Goal: Transaction & Acquisition: Purchase product/service

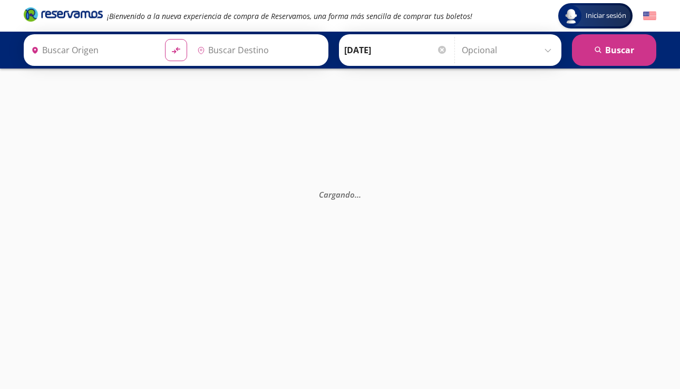
type input "[GEOGRAPHIC_DATA], [GEOGRAPHIC_DATA]"
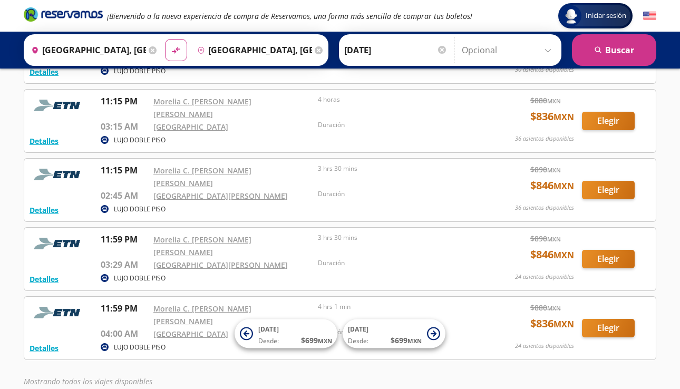
scroll to position [640, 0]
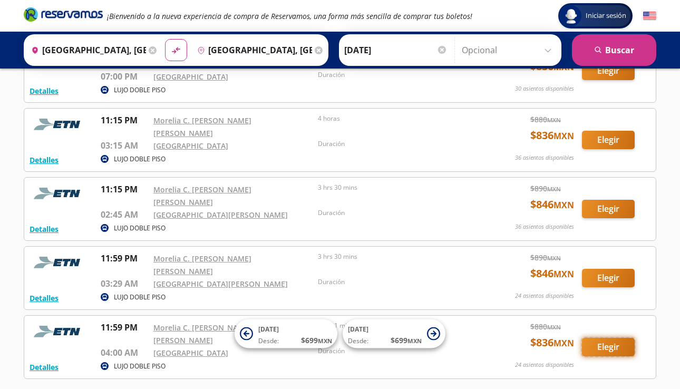
click at [601, 338] on button "Elegir" at bounding box center [608, 347] width 53 height 18
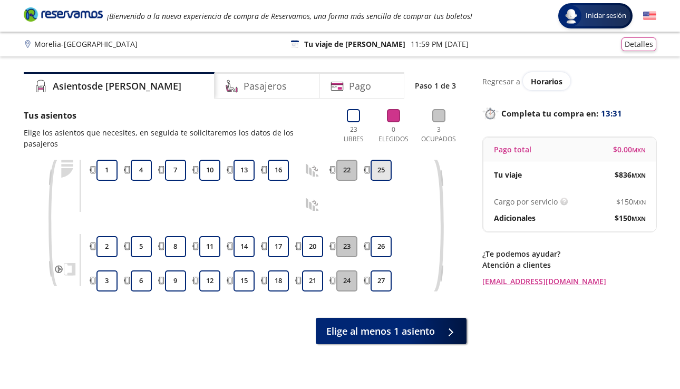
click at [376, 164] on button "25" at bounding box center [381, 170] width 21 height 21
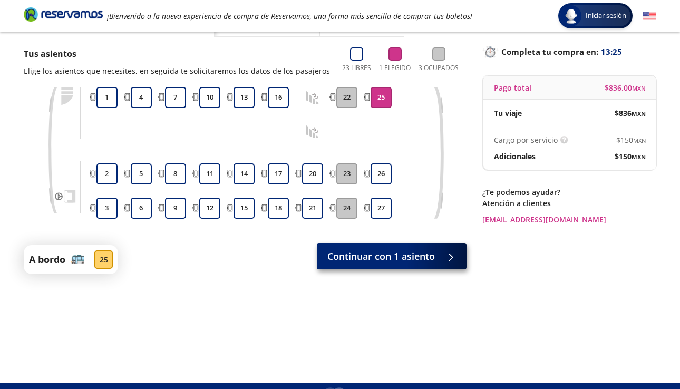
scroll to position [60, 0]
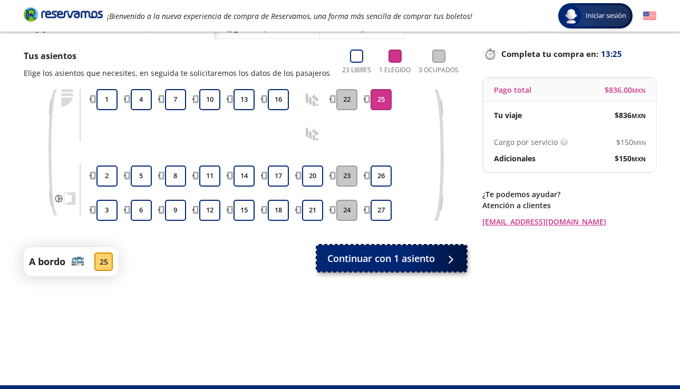
click at [372, 258] on span "Continuar con 1 asiento" at bounding box center [382, 259] width 108 height 14
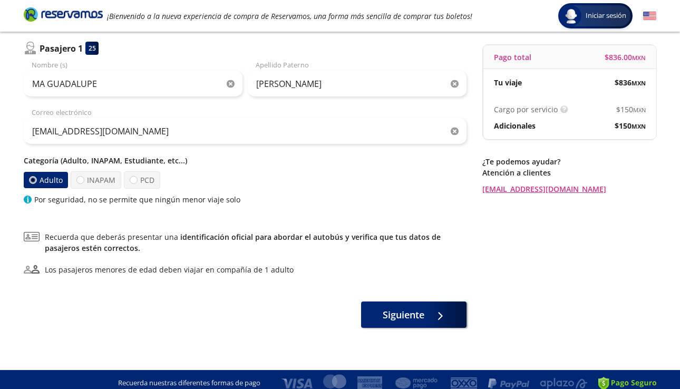
scroll to position [94, 0]
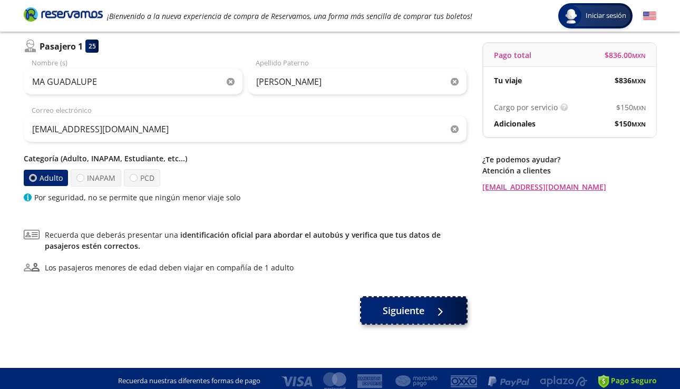
click at [384, 304] on span "Siguiente" at bounding box center [404, 311] width 42 height 14
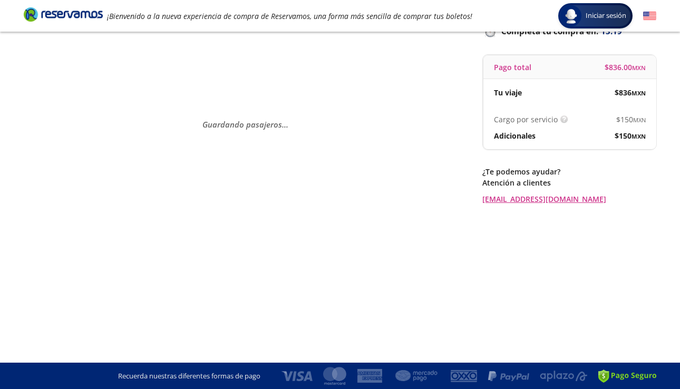
scroll to position [0, 0]
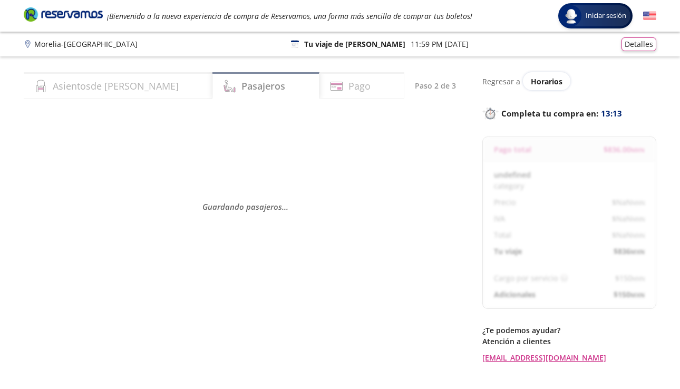
select select "MX"
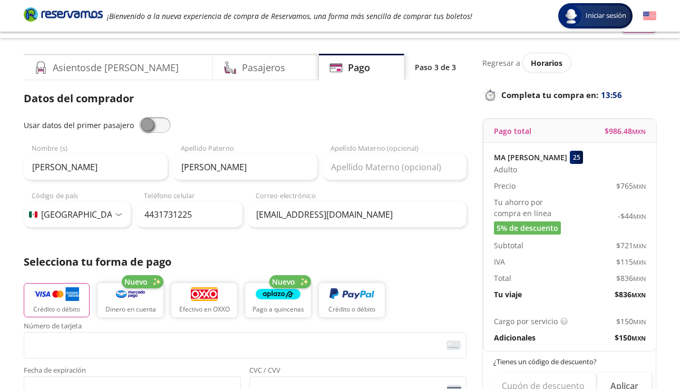
scroll to position [27, 0]
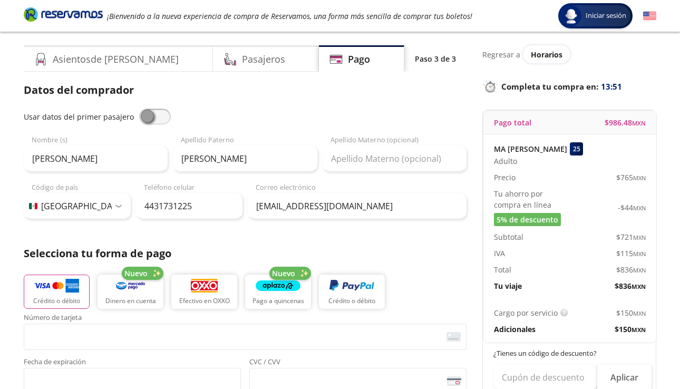
click at [146, 114] on span at bounding box center [155, 117] width 32 height 16
click at [139, 109] on input "checkbox" at bounding box center [139, 109] width 0 height 0
type input "MA GUADALUPE"
type input "[PERSON_NAME]"
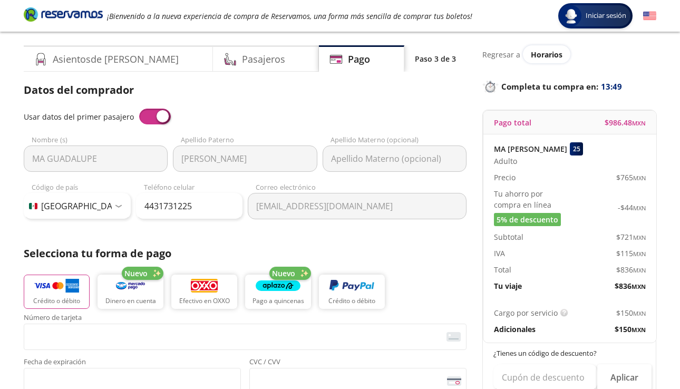
click at [152, 114] on span at bounding box center [155, 117] width 32 height 16
click at [139, 109] on input "checkbox" at bounding box center [139, 109] width 0 height 0
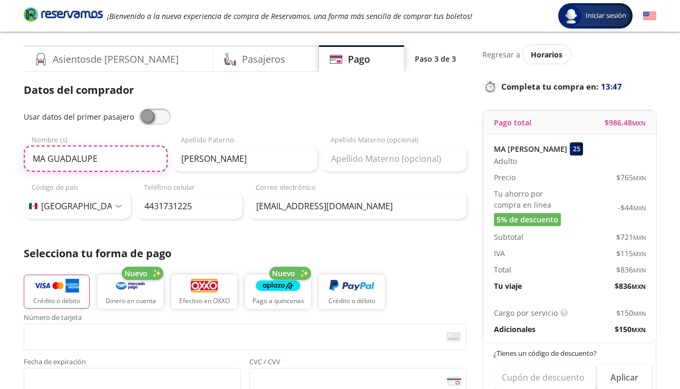
click at [121, 157] on input "MA GUADALUPE" at bounding box center [96, 159] width 144 height 26
drag, startPoint x: 121, startPoint y: 157, endPoint x: 23, endPoint y: 161, distance: 98.7
type input "m"
type input "[PERSON_NAME]"
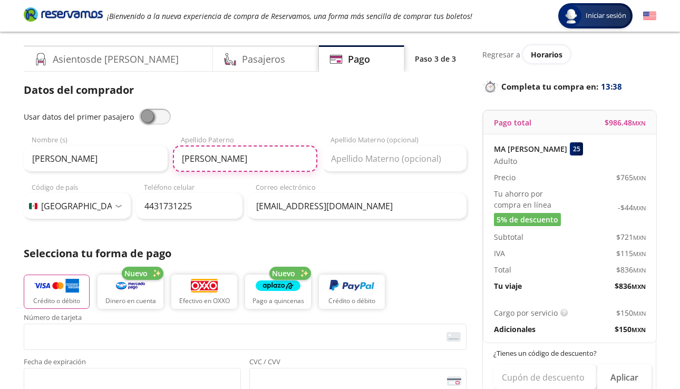
click at [276, 159] on input "[PERSON_NAME]" at bounding box center [245, 159] width 144 height 26
drag, startPoint x: 276, startPoint y: 159, endPoint x: 174, endPoint y: 159, distance: 102.3
click at [174, 159] on input "[PERSON_NAME]" at bounding box center [245, 159] width 144 height 26
type input "[PERSON_NAME]"
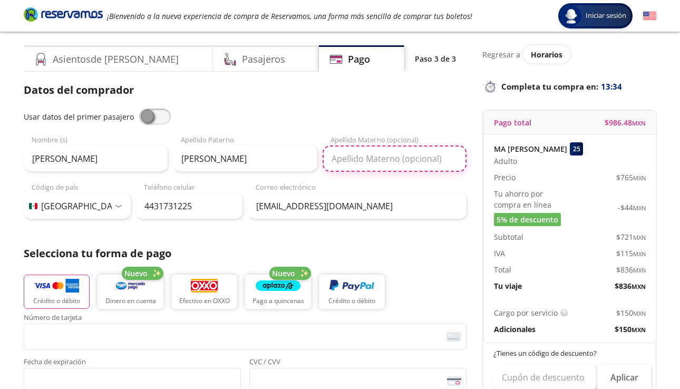
click at [340, 162] on input "Apellido Materno (opcional)" at bounding box center [395, 159] width 144 height 26
type input "[PERSON_NAME]"
click at [255, 123] on div "Usar datos del primer pasajero" at bounding box center [245, 117] width 443 height 16
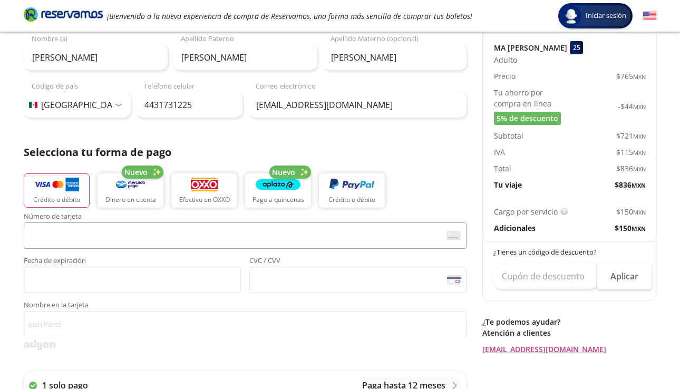
scroll to position [129, 0]
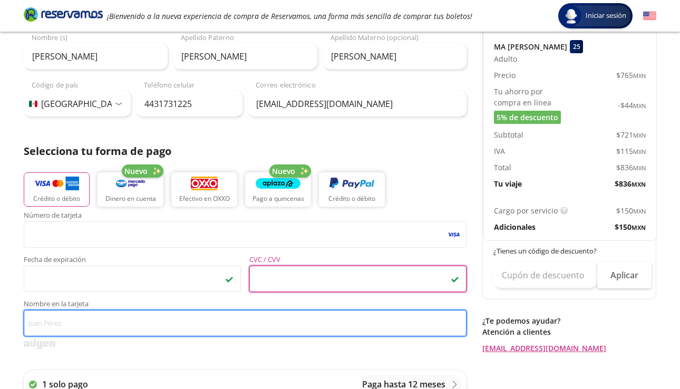
click at [124, 329] on input "Nombre en la tarjeta" at bounding box center [245, 323] width 443 height 26
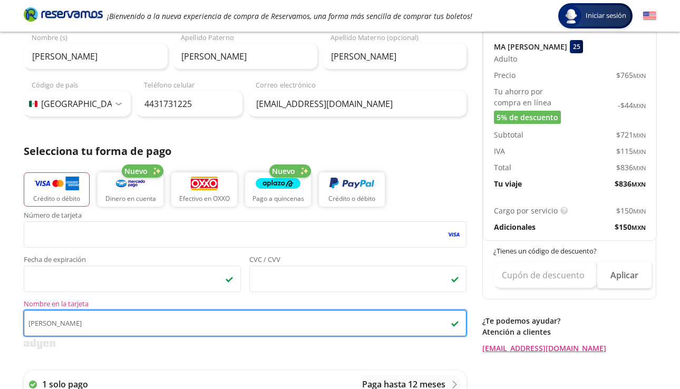
type input "[PERSON_NAME]"
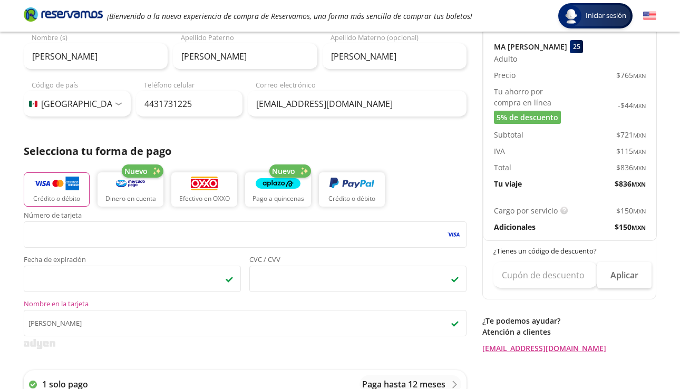
click at [128, 350] on div "Número de tarjeta <p>Your browser does not support iframes.</p> Fecha de expira…" at bounding box center [245, 334] width 443 height 245
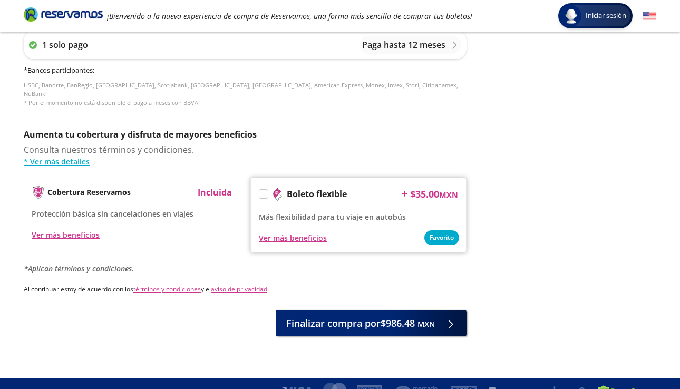
scroll to position [476, 0]
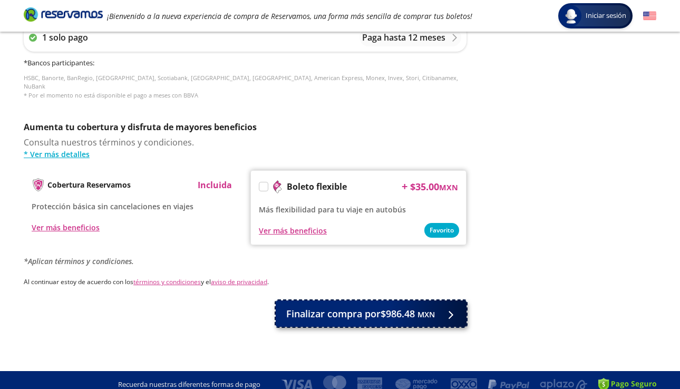
click at [353, 310] on span "Finalizar compra por $986.48 MXN" at bounding box center [360, 314] width 149 height 14
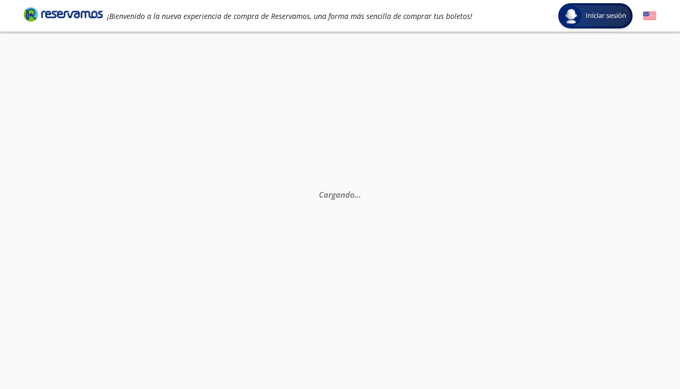
scroll to position [74, 0]
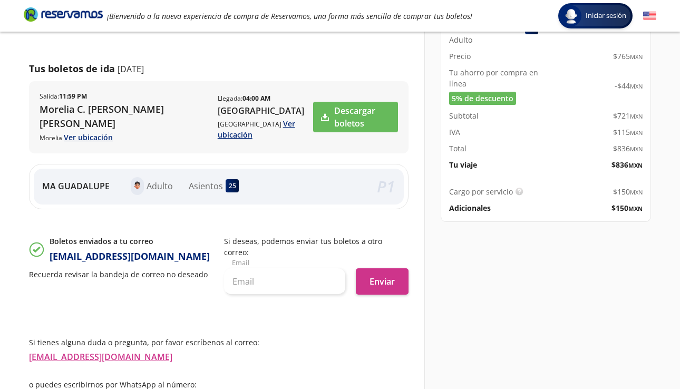
scroll to position [190, 0]
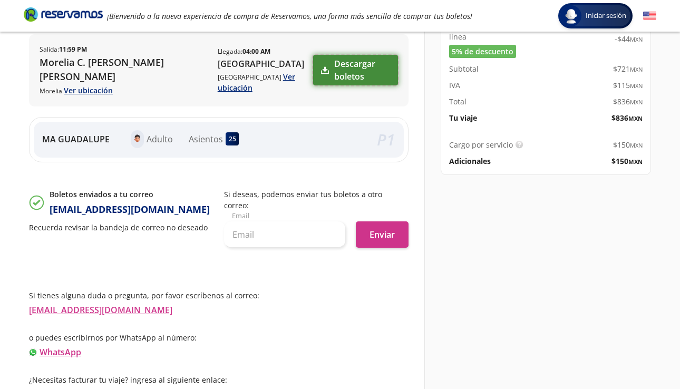
click at [337, 71] on link "Descargar boletos" at bounding box center [355, 70] width 85 height 31
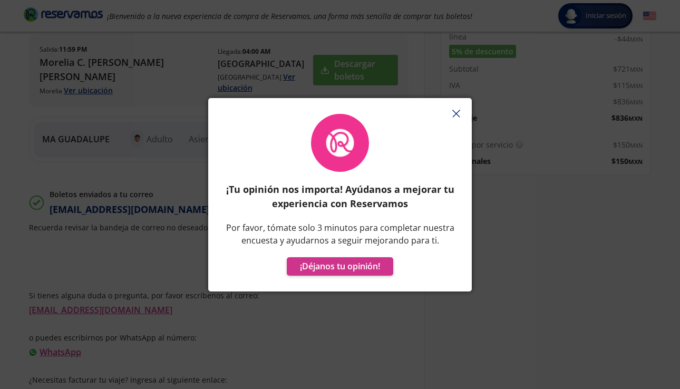
click at [453, 115] on icon "button" at bounding box center [457, 114] width 8 height 8
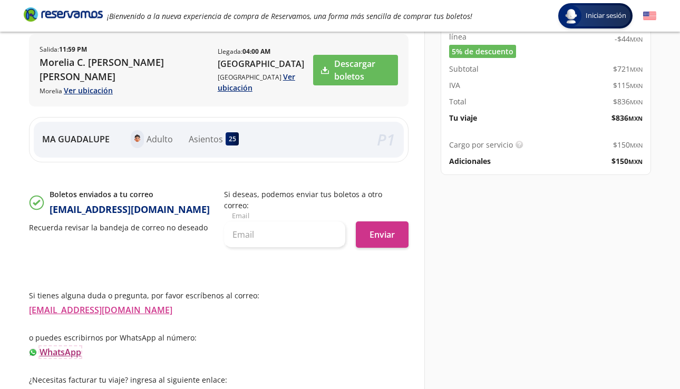
click at [73, 347] on link "WhatsApp" at bounding box center [61, 353] width 42 height 12
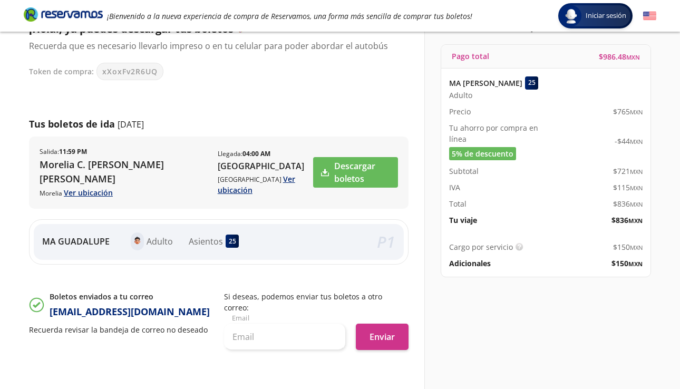
scroll to position [0, 0]
